Goal: Transaction & Acquisition: Purchase product/service

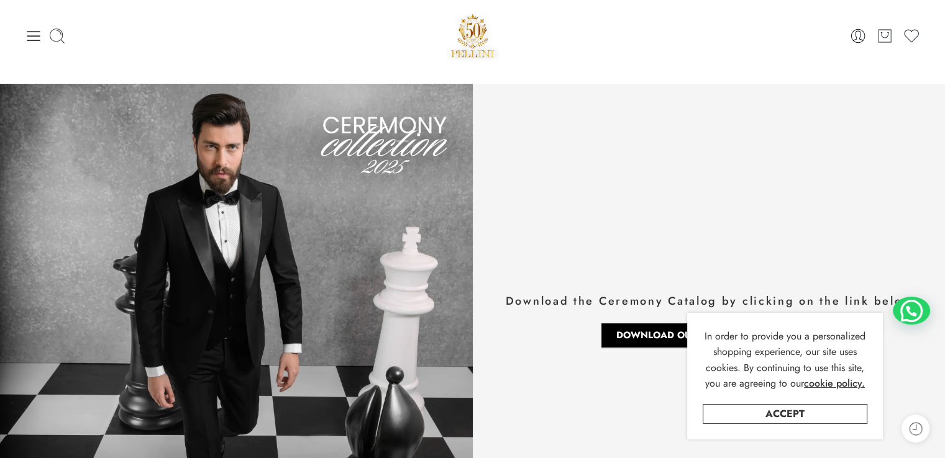
click at [31, 20] on div "0 Cart 0 Wishlist" at bounding box center [472, 35] width 895 height 53
click at [32, 27] on icon at bounding box center [33, 35] width 17 height 17
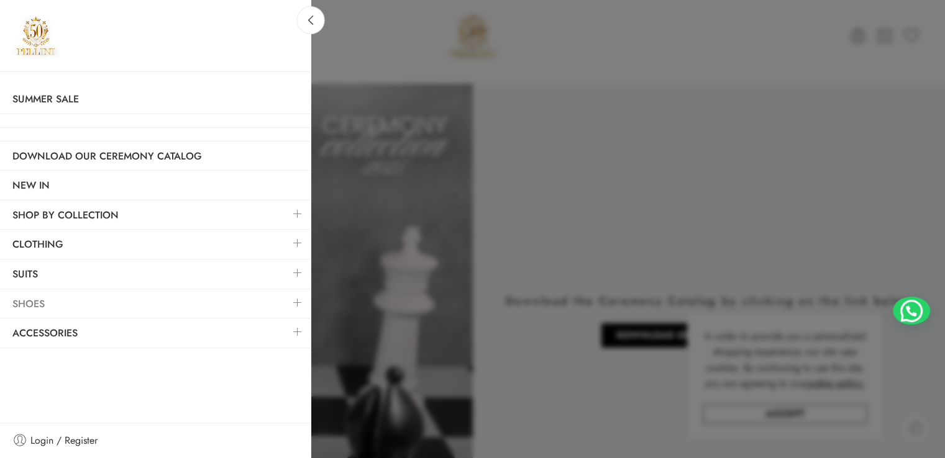
click at [62, 310] on link "Shoes" at bounding box center [155, 304] width 310 height 29
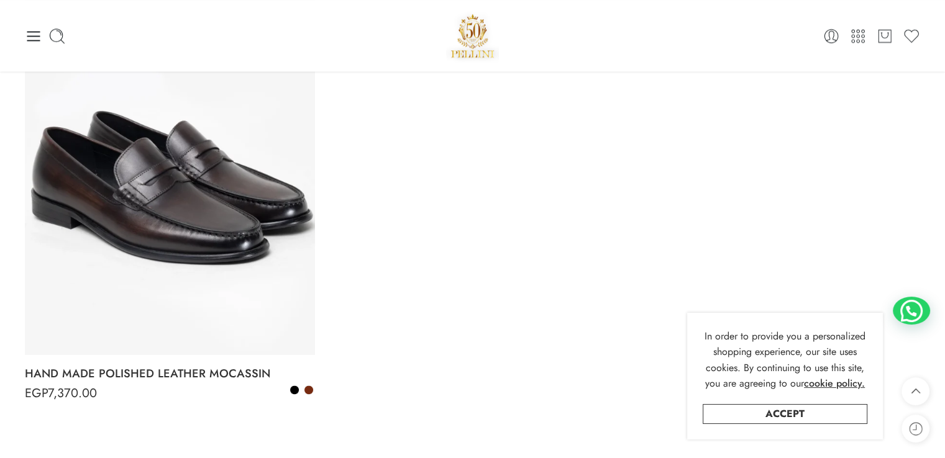
scroll to position [1490, 0]
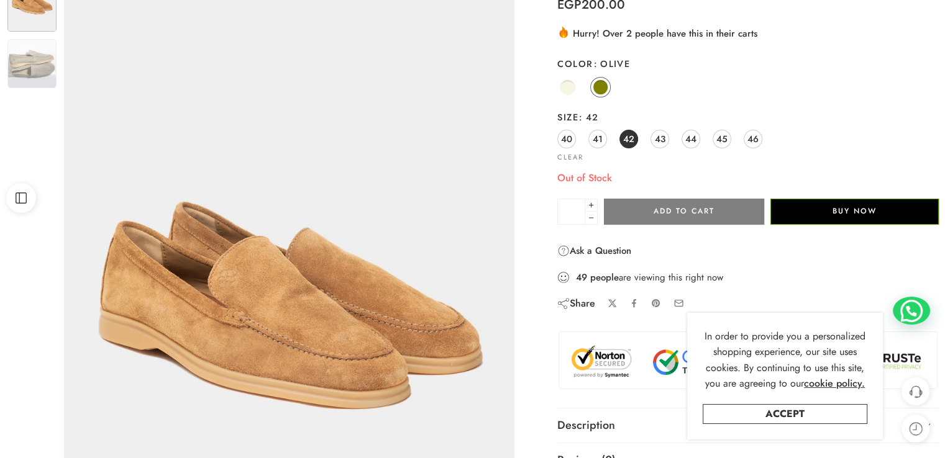
scroll to position [62, 0]
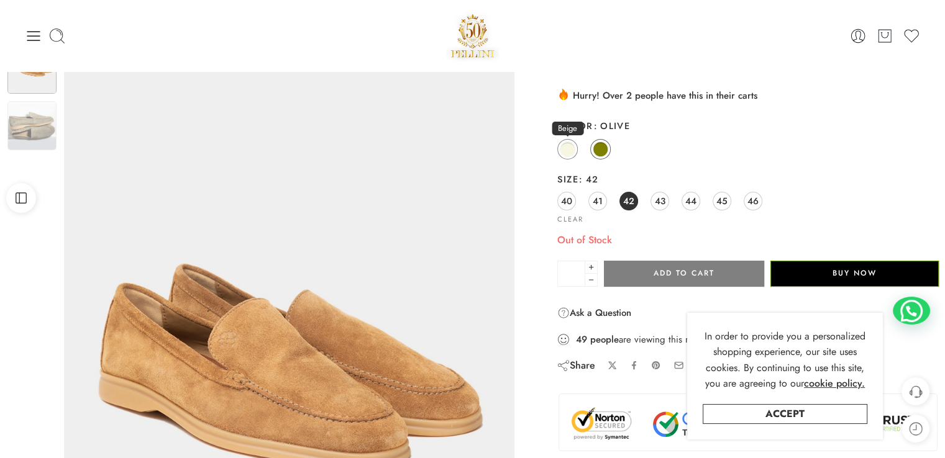
click at [566, 150] on span at bounding box center [568, 150] width 16 height 16
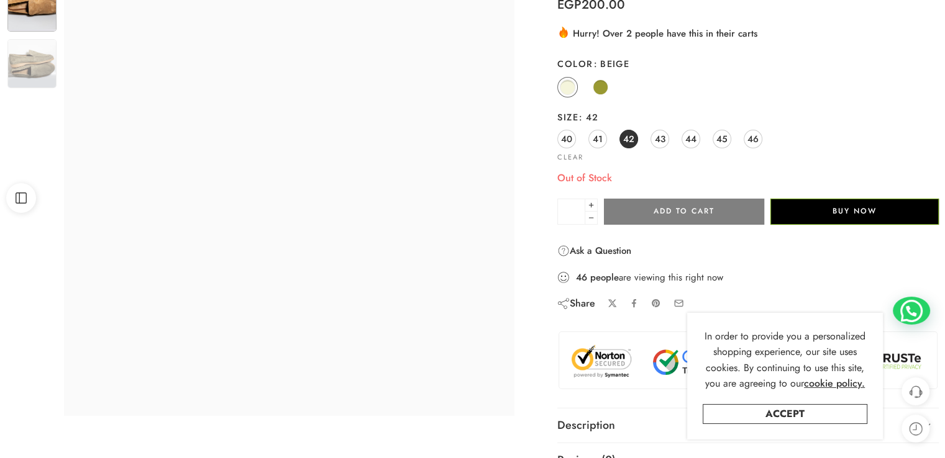
scroll to position [248, 0]
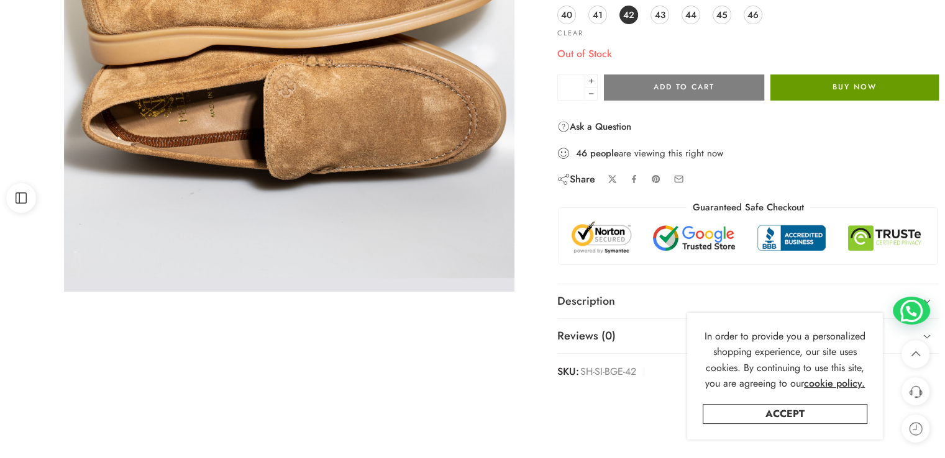
click at [803, 84] on button "Buy Now" at bounding box center [854, 88] width 168 height 26
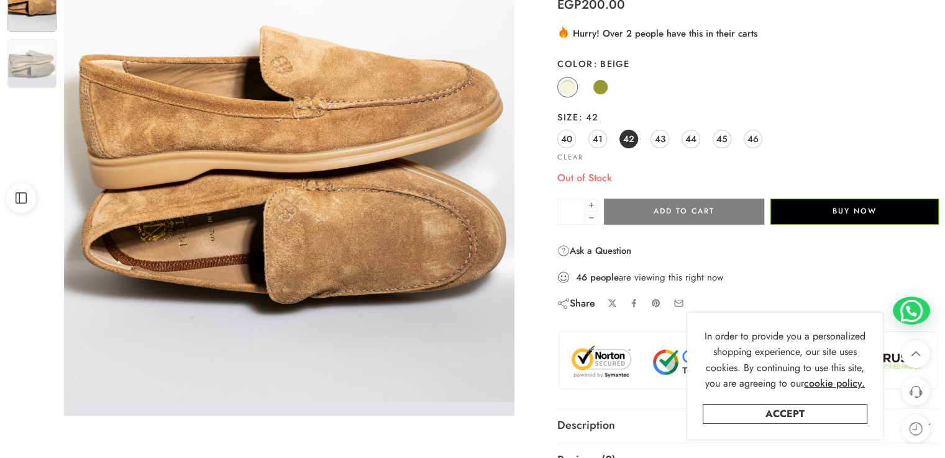
scroll to position [0, 0]
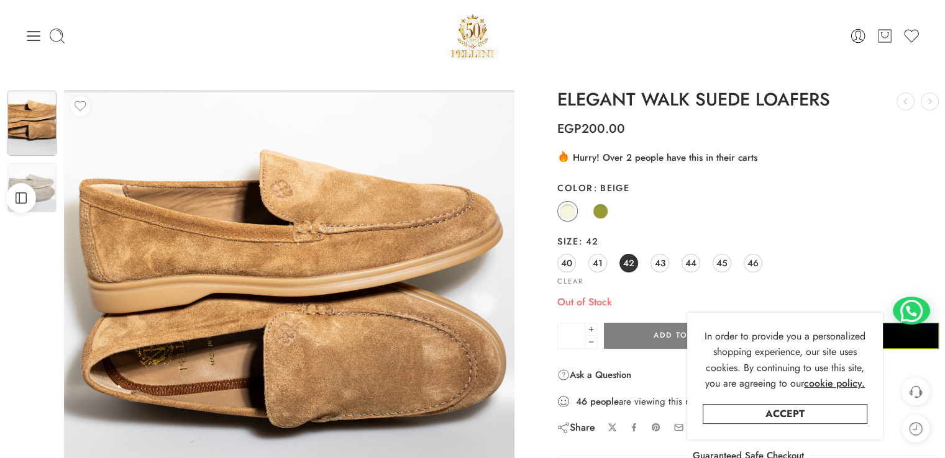
click at [477, 40] on img at bounding box center [472, 35] width 53 height 53
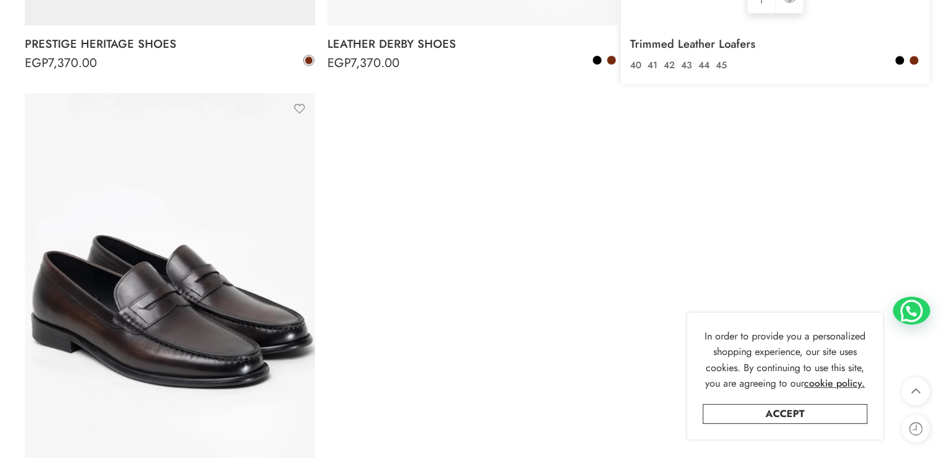
scroll to position [1552, 0]
